Goal: Navigation & Orientation: Find specific page/section

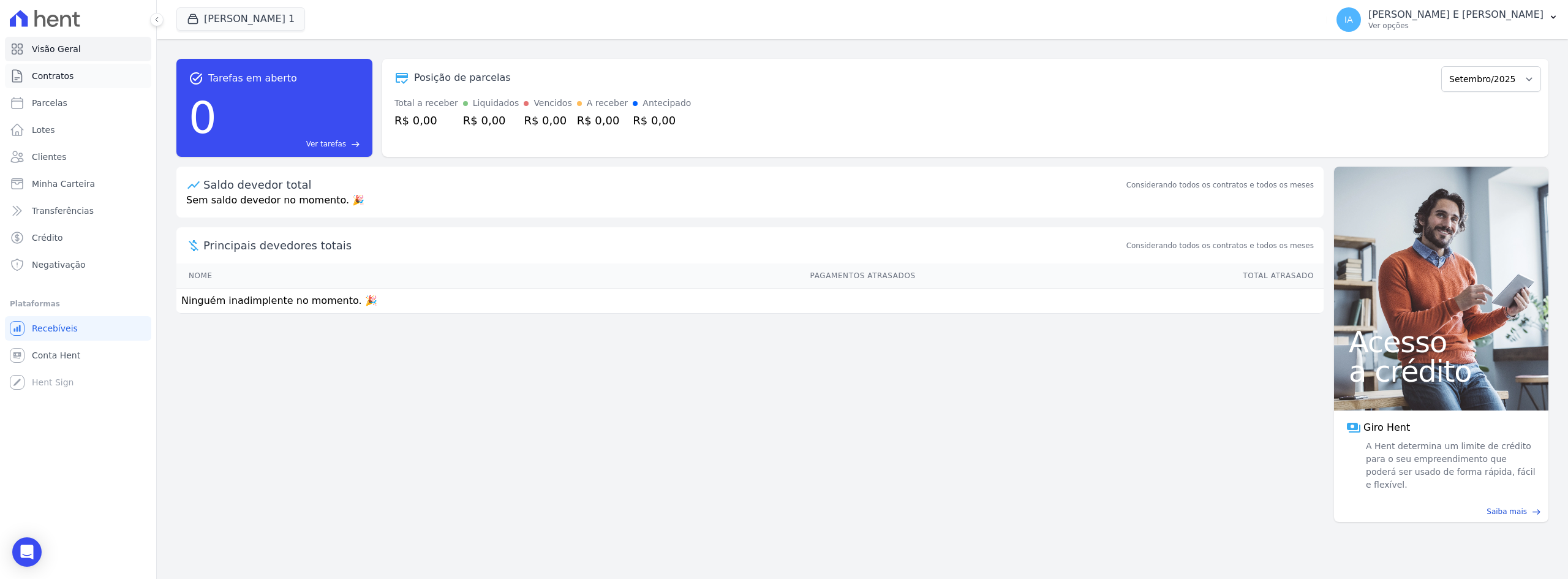
click at [56, 75] on span "Contratos" at bounding box center [52, 75] width 41 height 12
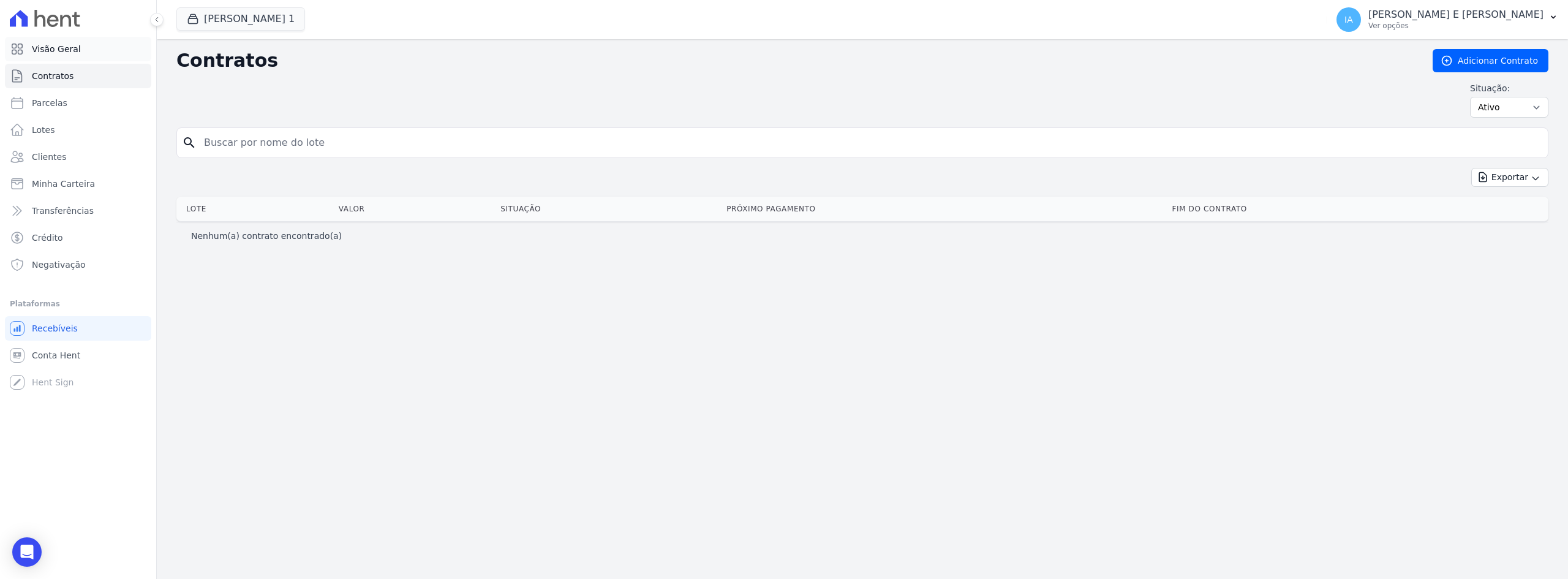
click at [64, 50] on span "Visão Geral" at bounding box center [56, 49] width 49 height 12
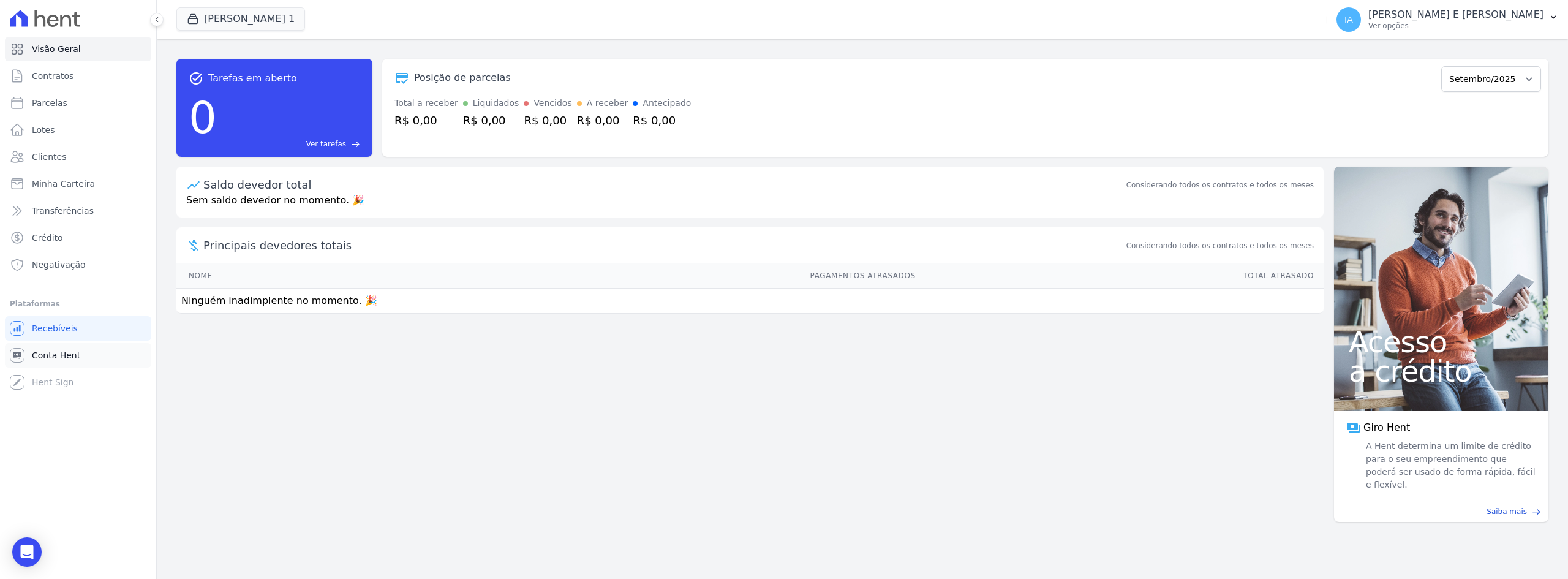
click at [66, 354] on span "Conta Hent" at bounding box center [56, 355] width 49 height 12
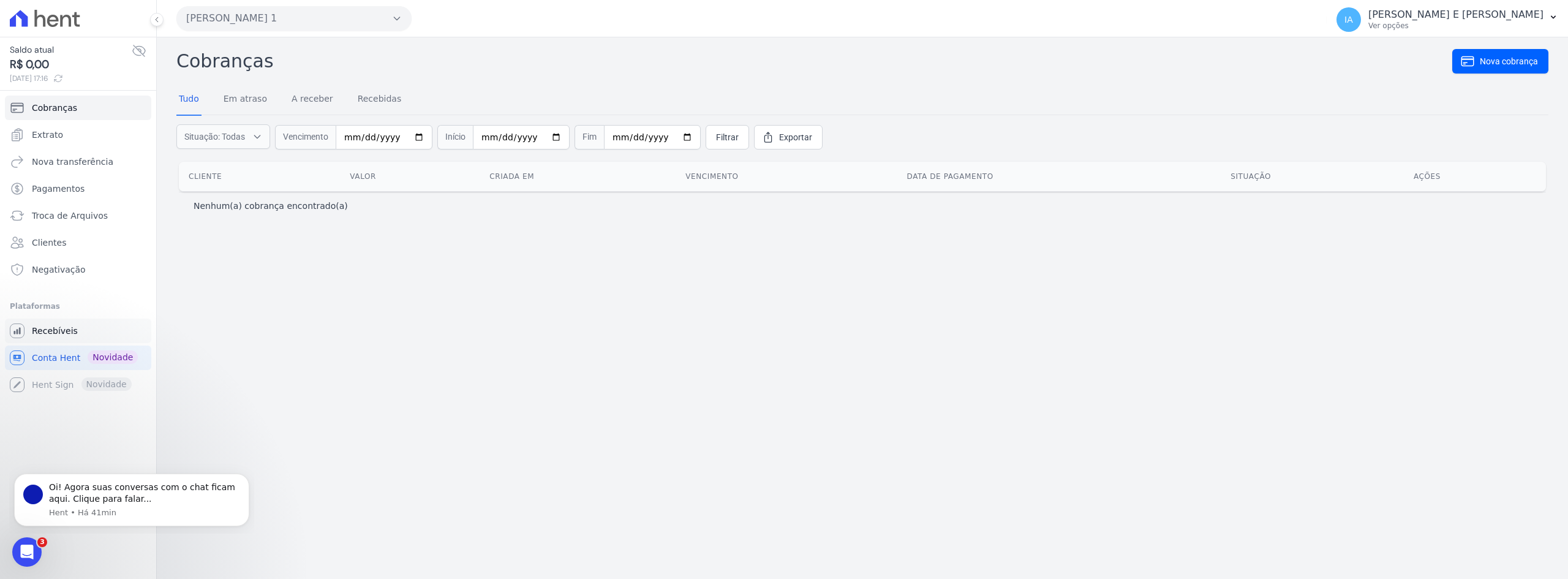
click at [62, 337] on link "Recebíveis" at bounding box center [78, 331] width 146 height 25
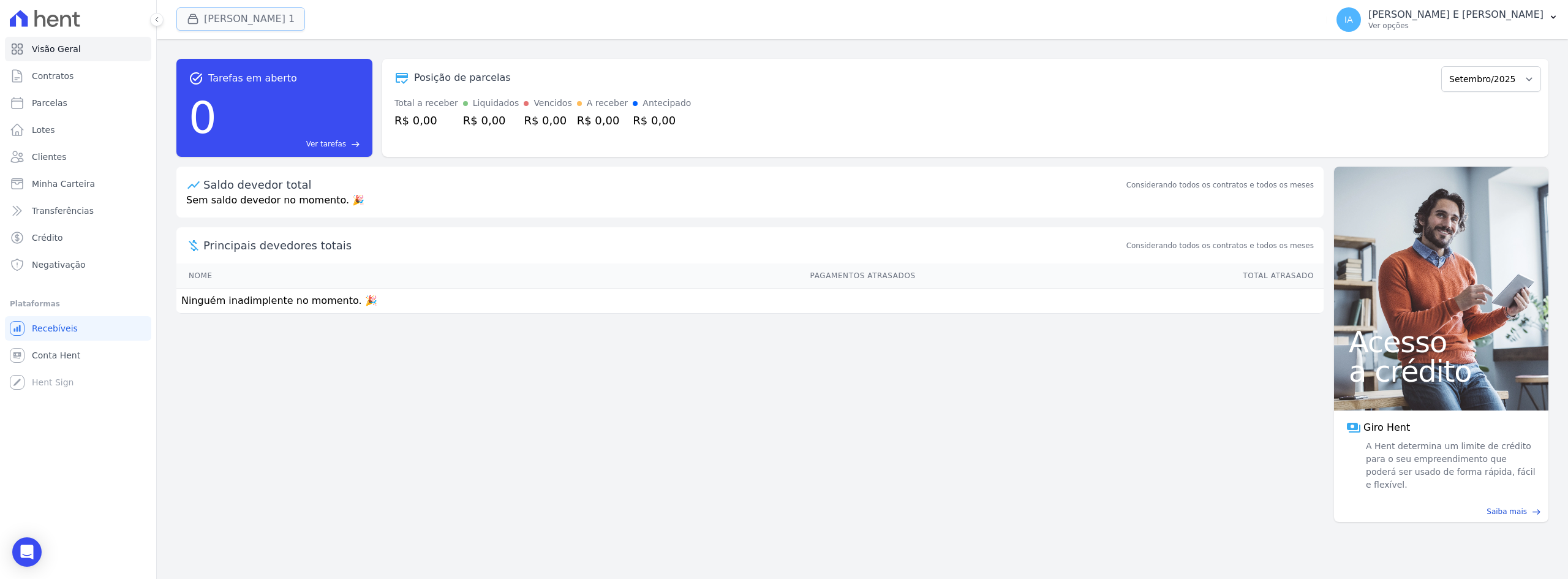
click at [206, 22] on button "[PERSON_NAME] 1" at bounding box center [241, 19] width 129 height 23
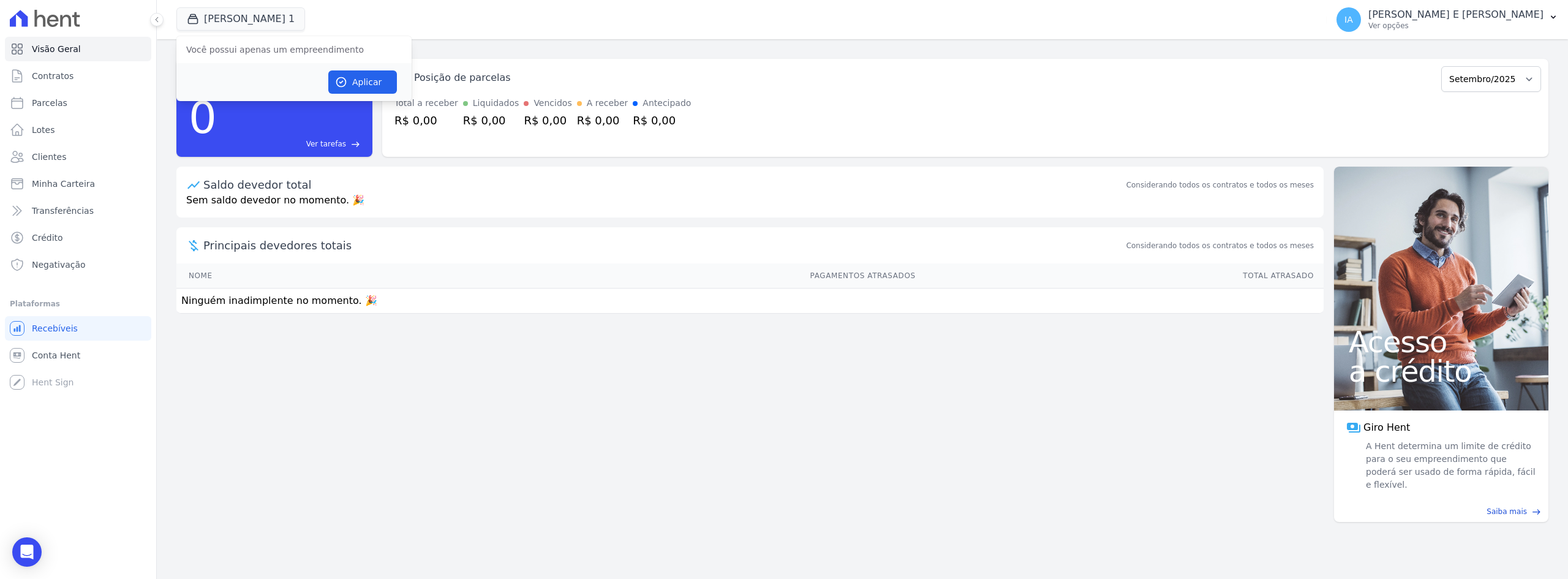
click at [799, 14] on div "[PERSON_NAME] 1 Você possui apenas um empreendimento Aplicar" at bounding box center [749, 20] width 1145 height 41
click at [1443, 17] on p "[PERSON_NAME] E [PERSON_NAME]" at bounding box center [1456, 14] width 175 height 12
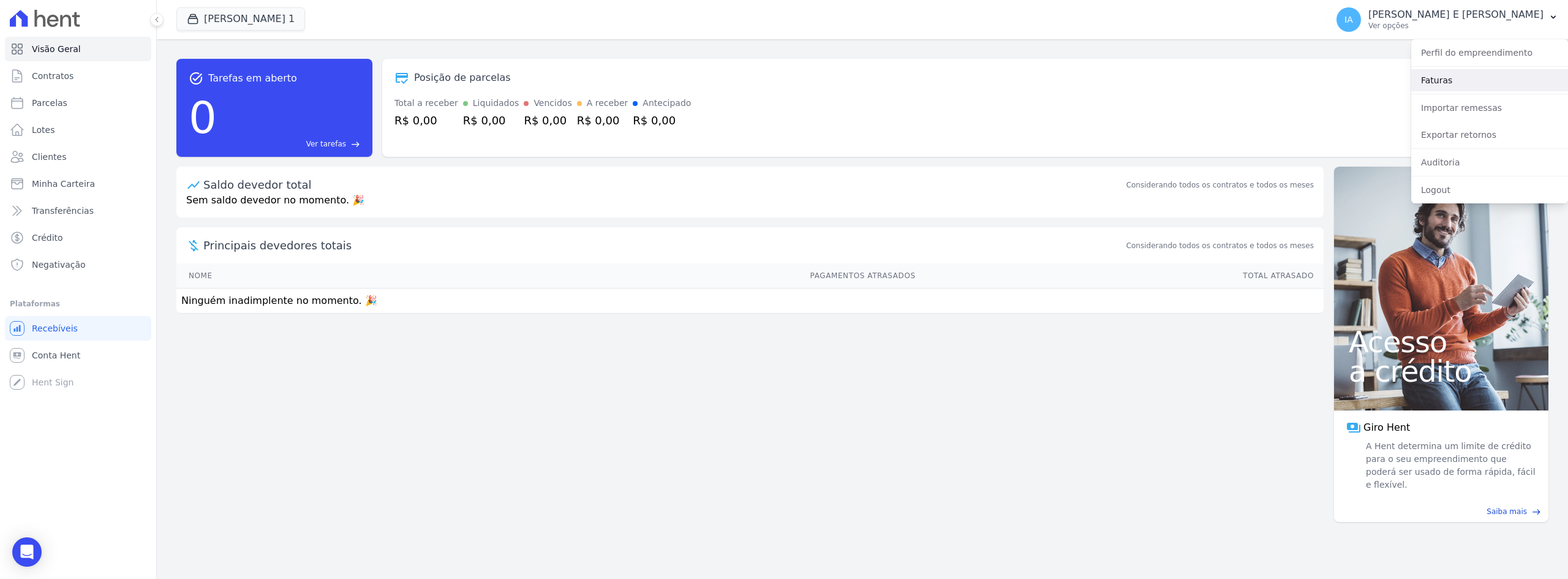
click at [1433, 82] on link "Faturas" at bounding box center [1489, 80] width 156 height 22
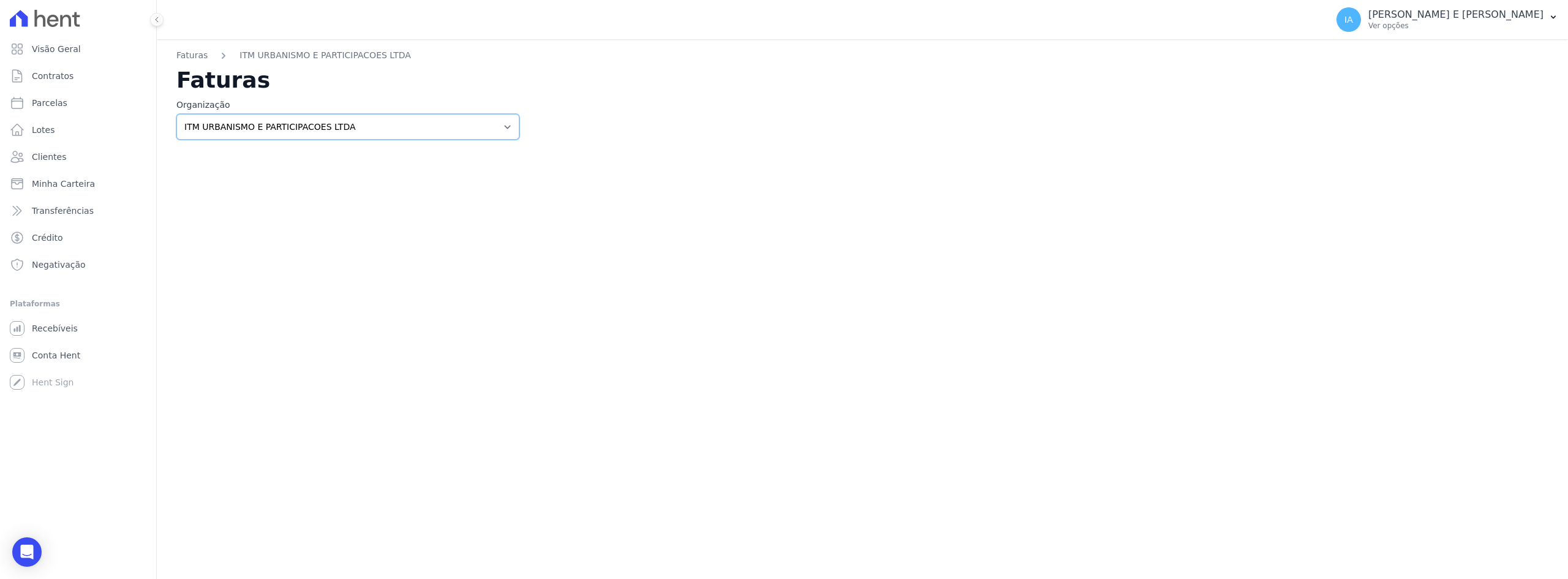
click at [323, 132] on select "ITM URBANISMO E PARTICIPACOES LTDA" at bounding box center [348, 127] width 343 height 26
click at [323, 131] on select "ITM URBANISMO E PARTICIPACOES LTDA" at bounding box center [348, 127] width 343 height 26
click at [684, 192] on div "Faturas ITM URBANISMO E PARTICIPACOES LTDA Faturas Organização ITM URBANISMO E …" at bounding box center [862, 309] width 1411 height 540
click at [46, 51] on span "Visão Geral" at bounding box center [56, 49] width 49 height 12
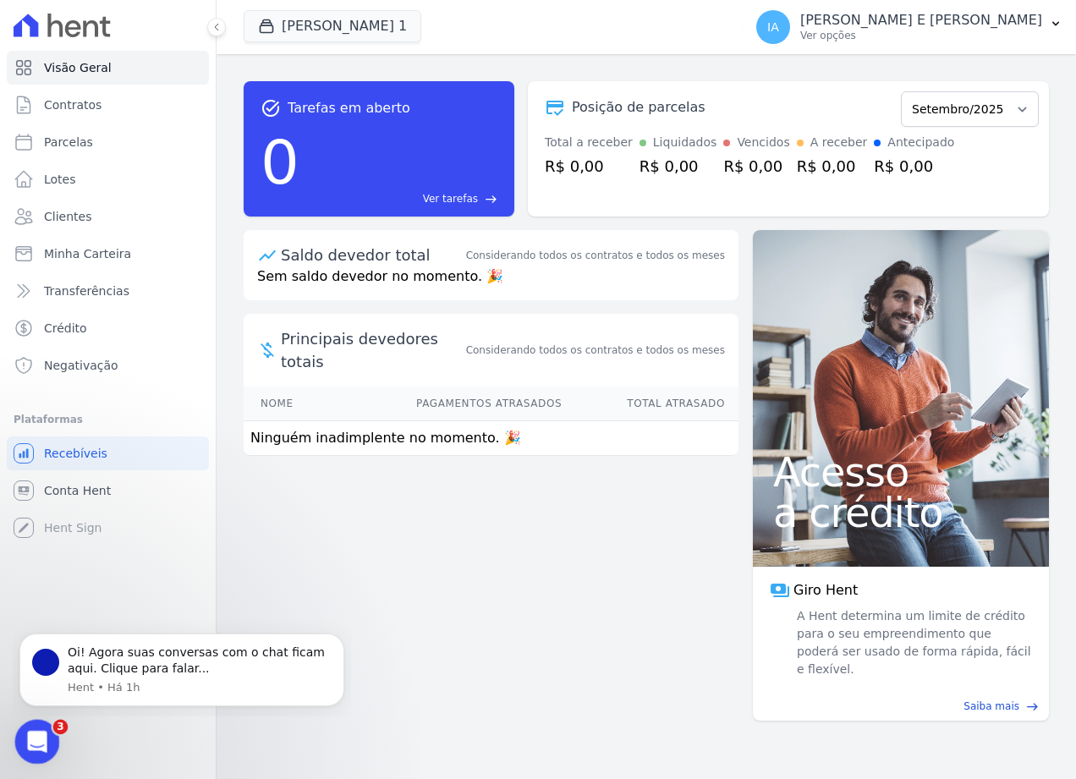
click at [47, 745] on div "Abertura do Messenger da Intercom" at bounding box center [35, 739] width 56 height 56
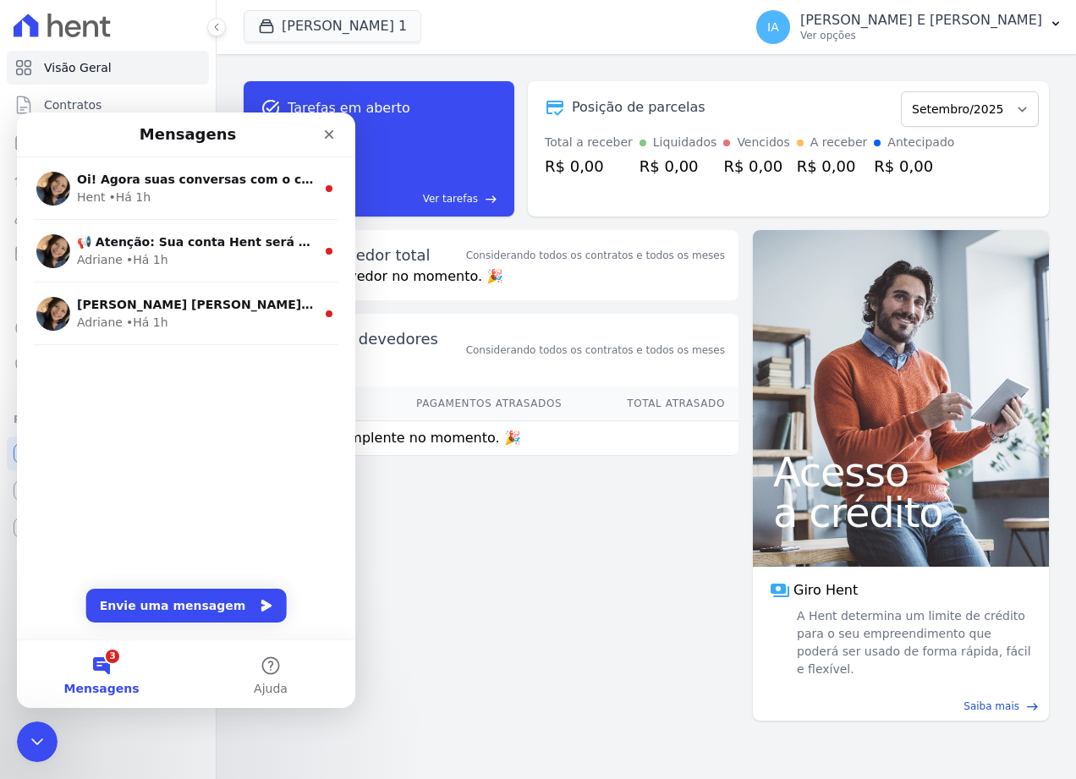
click at [537, 574] on div "task_alt Tarefas em aberto 0 Ver tarefas east Posição de parcelas Setembro/2025…" at bounding box center [645, 416] width 859 height 725
click at [405, 115] on div "task_alt Tarefas em aberto" at bounding box center [378, 108] width 237 height 20
click at [66, 74] on span "Visão Geral" at bounding box center [78, 67] width 68 height 17
